Goal: Transaction & Acquisition: Purchase product/service

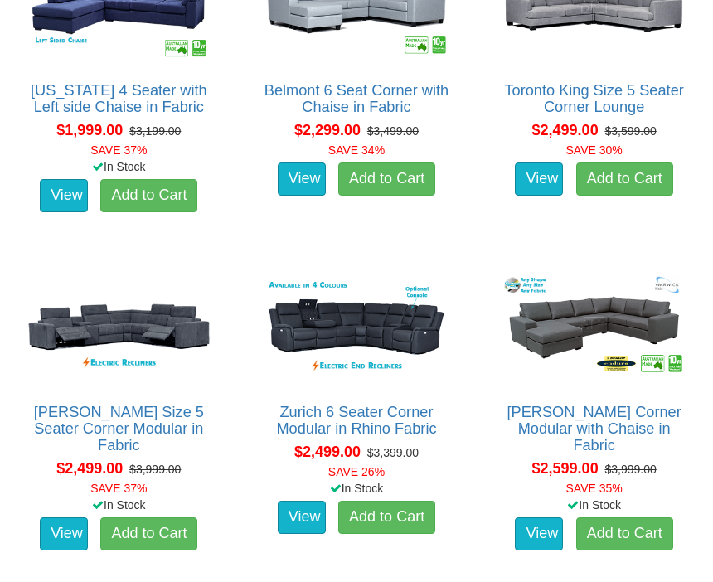
scroll to position [1282, 0]
click at [145, 345] on img at bounding box center [119, 328] width 195 height 120
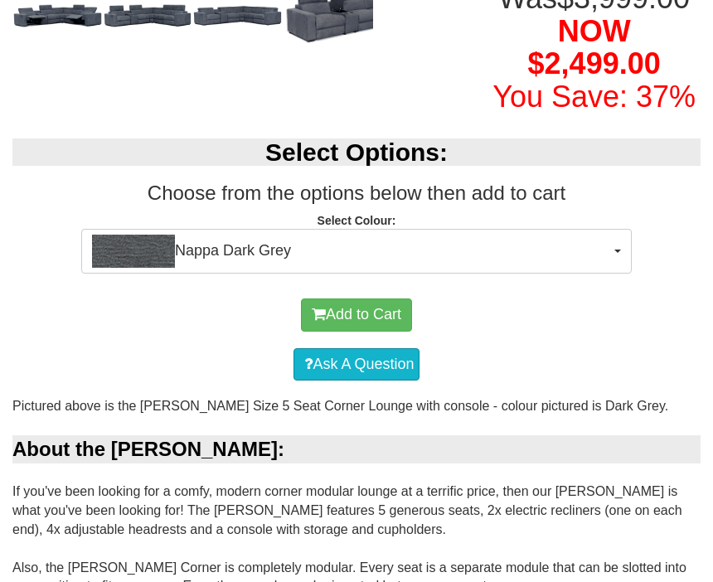
scroll to position [452, 0]
click at [619, 271] on button "Nappa Dark Grey" at bounding box center [356, 251] width 550 height 45
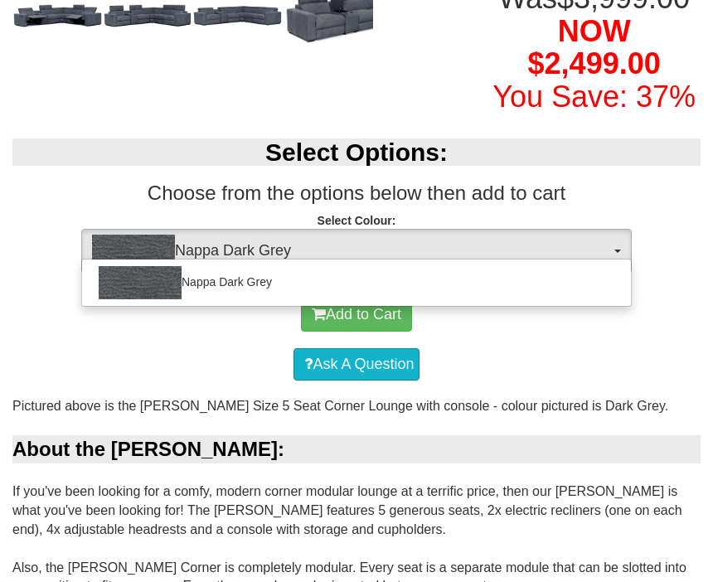
click at [601, 358] on div at bounding box center [356, 291] width 713 height 582
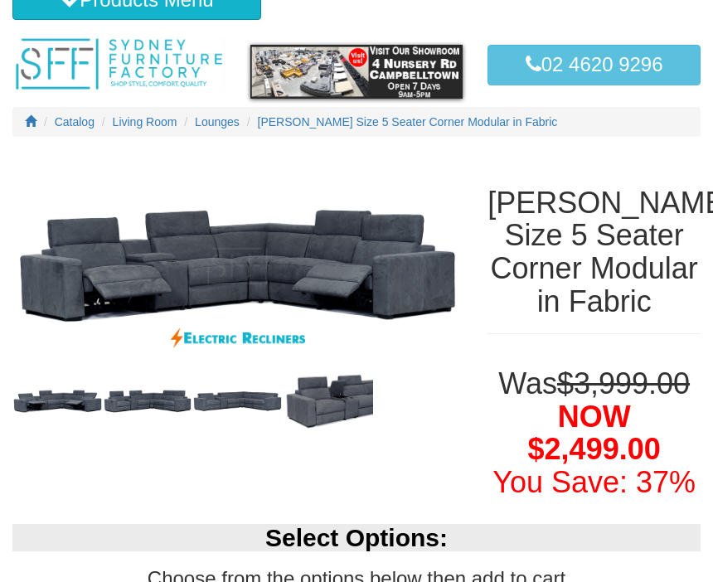
scroll to position [0, 0]
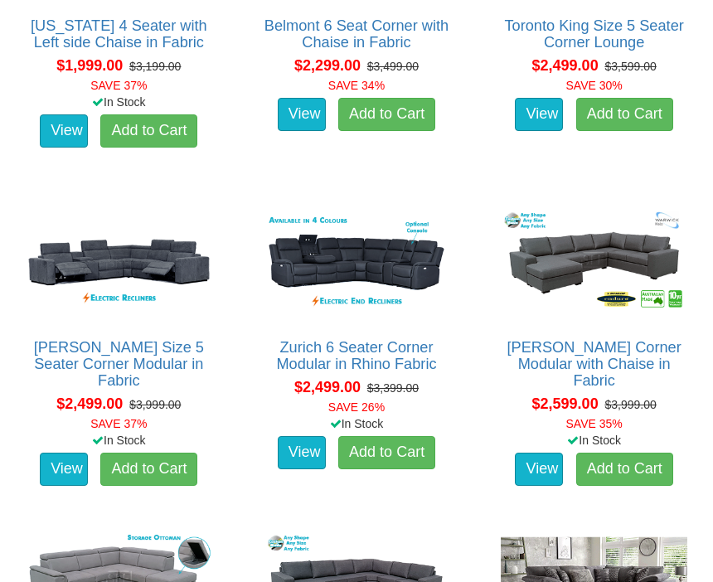
scroll to position [1347, 0]
click at [402, 250] on img at bounding box center [356, 263] width 195 height 120
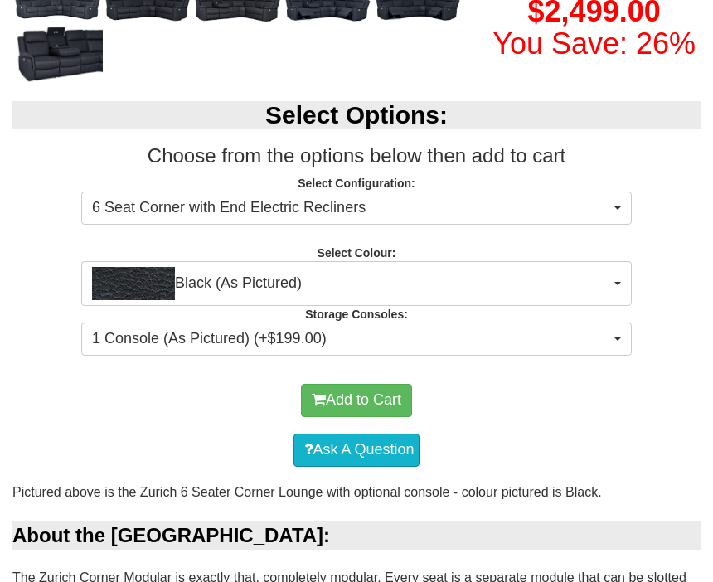
scroll to position [472, 0]
click at [627, 289] on button "Black (As Pictured)" at bounding box center [356, 283] width 550 height 45
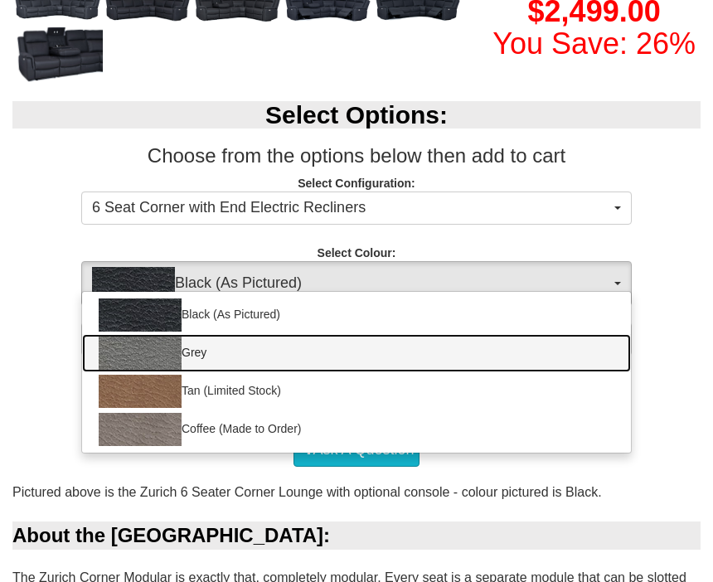
click at [220, 363] on link "Grey" at bounding box center [356, 353] width 549 height 38
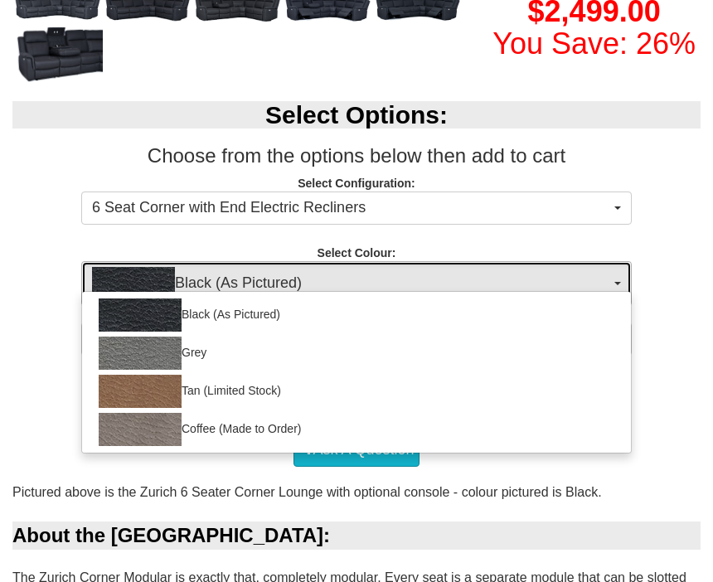
select select "1187"
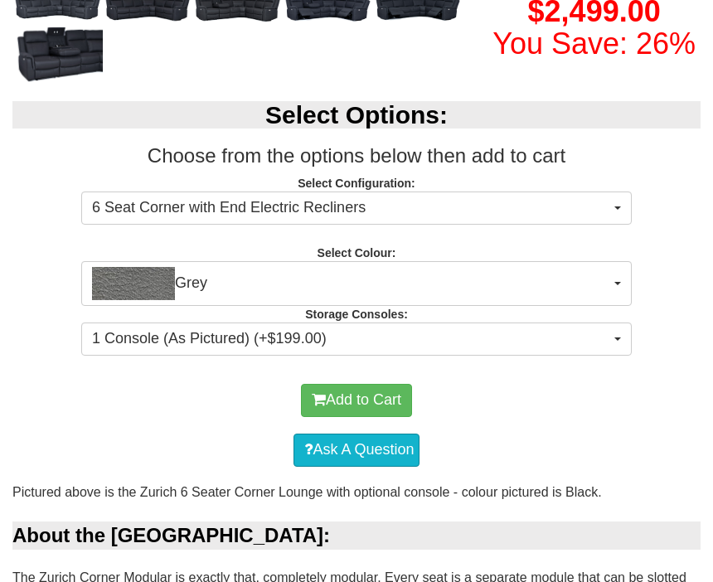
click at [621, 291] on button "Grey" at bounding box center [356, 283] width 550 height 45
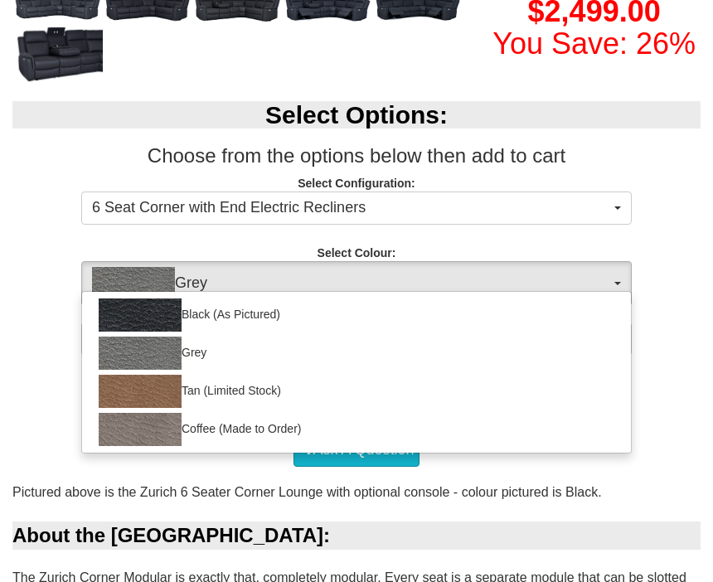
click at [682, 240] on div at bounding box center [356, 291] width 713 height 582
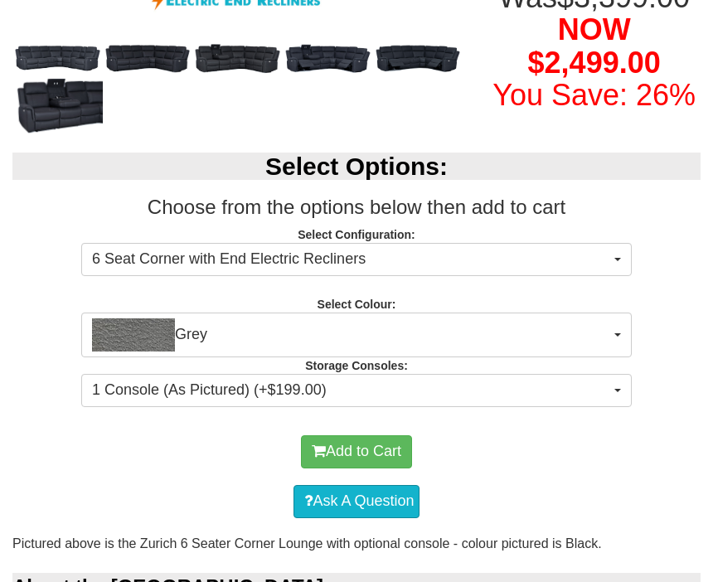
scroll to position [423, 0]
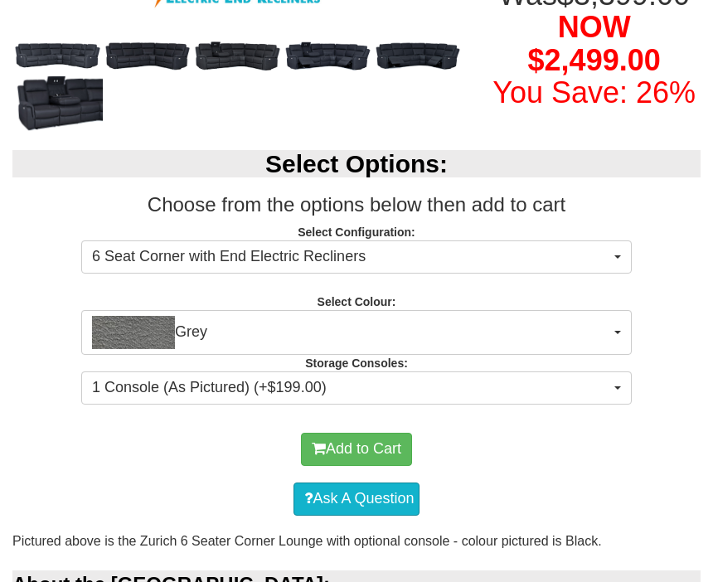
click at [622, 271] on button "6 Seat Corner with End Electric Recliners" at bounding box center [356, 256] width 550 height 33
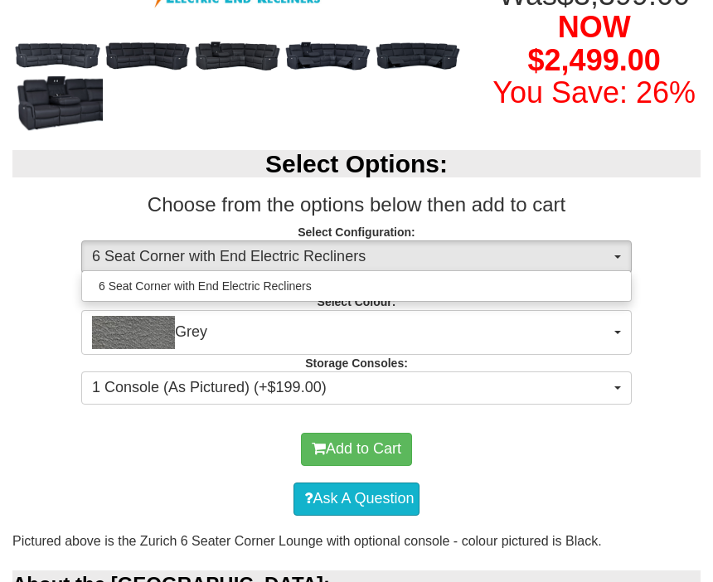
click at [594, 273] on div at bounding box center [356, 291] width 713 height 582
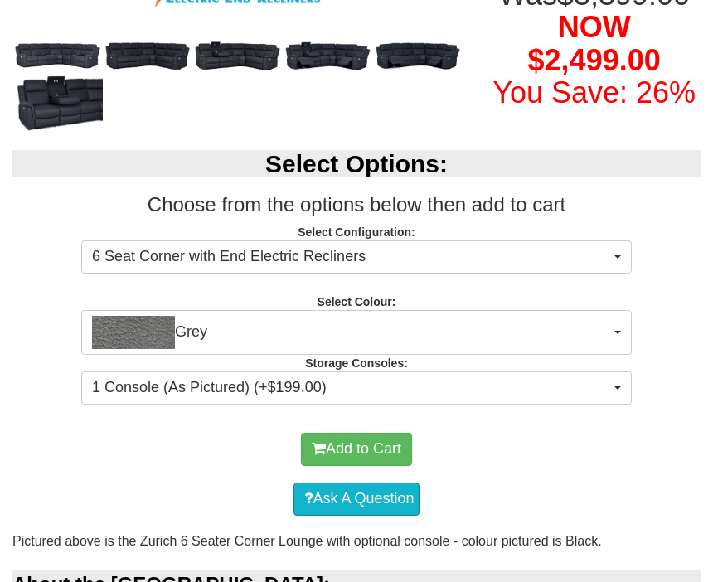
click at [625, 397] on button "1 Console (As Pictured) (+$199.00)" at bounding box center [356, 387] width 550 height 33
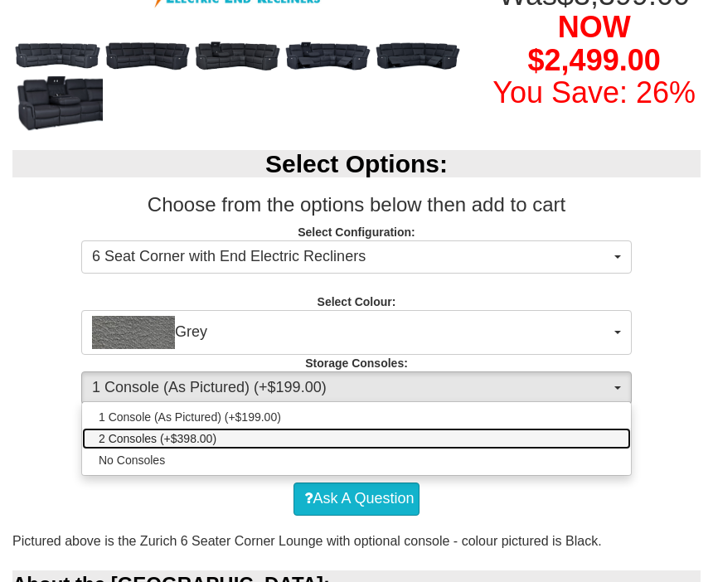
click at [204, 447] on span "2 Consoles (+$398.00)" at bounding box center [158, 438] width 118 height 17
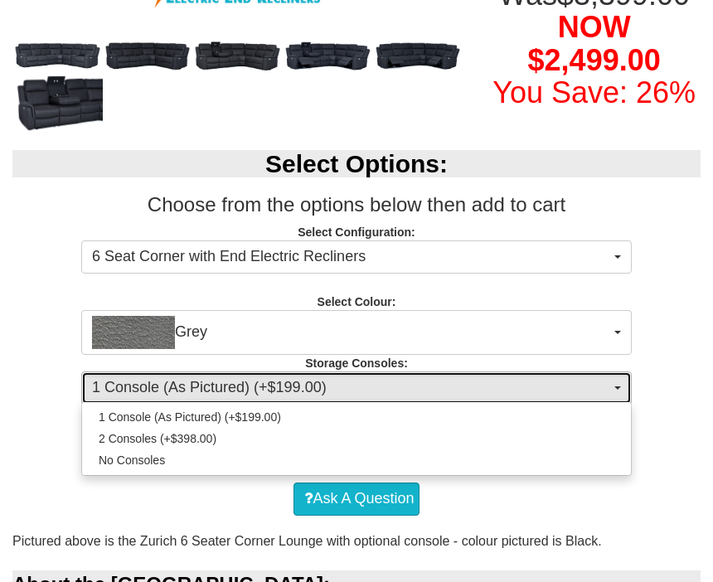
select select "1476"
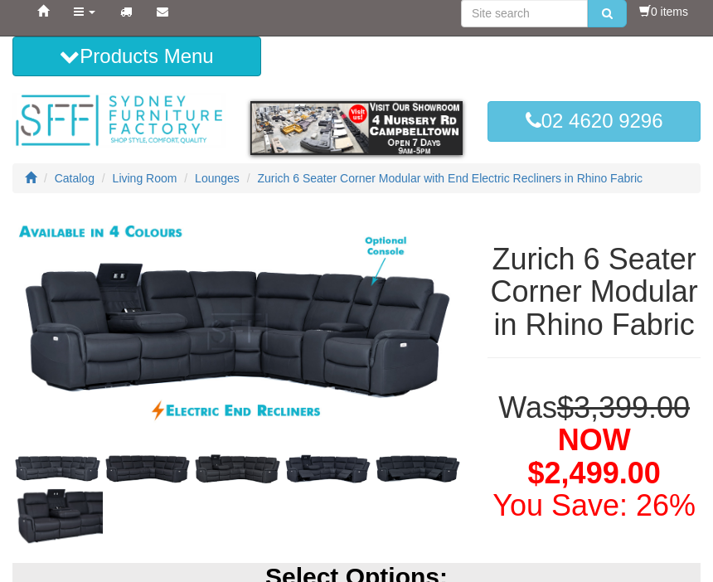
scroll to position [0, 0]
